Goal: Information Seeking & Learning: Understand process/instructions

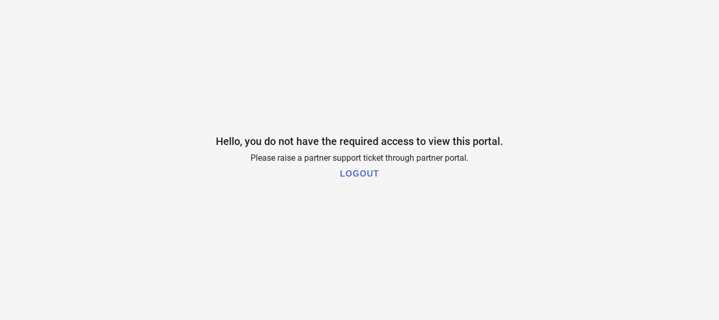
click at [318, 146] on span "Hello, you do not have the required access to view this portal." at bounding box center [360, 141] width 288 height 13
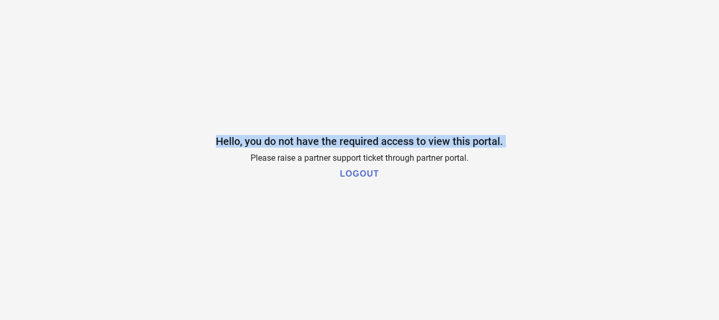
click at [318, 146] on span "Hello, you do not have the required access to view this portal." at bounding box center [360, 141] width 288 height 13
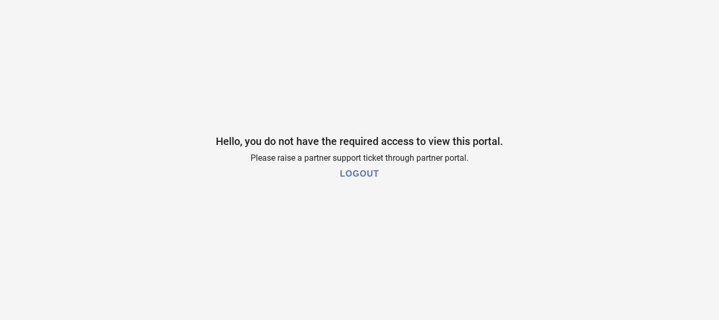
click at [317, 165] on div "Hello, you do not have the required access to view this portal. Please raise a …" at bounding box center [359, 160] width 719 height 320
